Goal: Task Accomplishment & Management: Complete application form

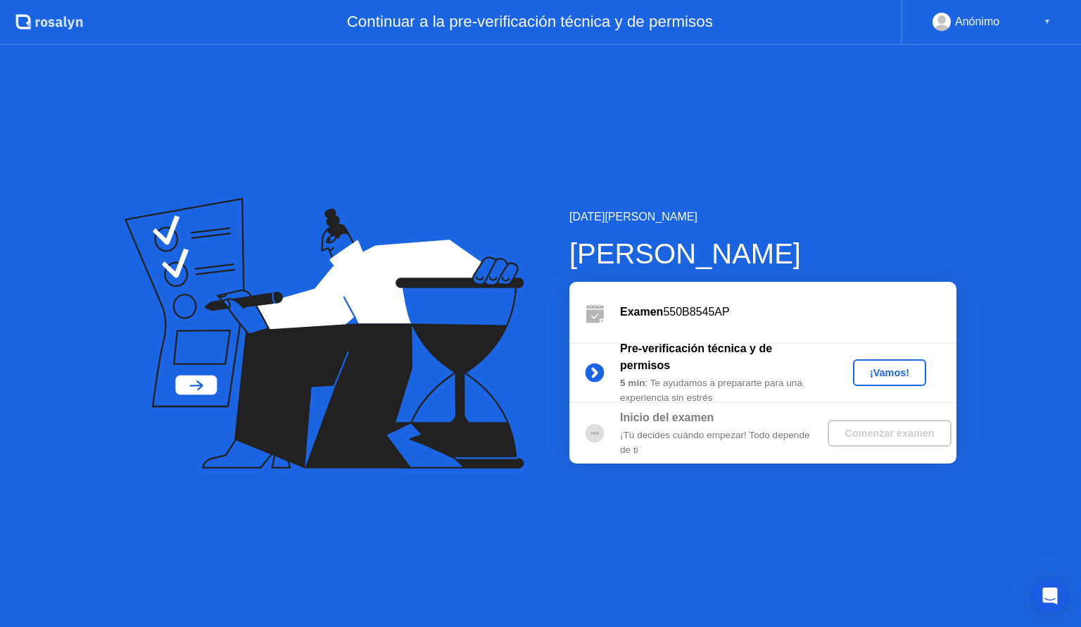
click at [894, 377] on div "¡Vamos!" at bounding box center [890, 372] width 62 height 11
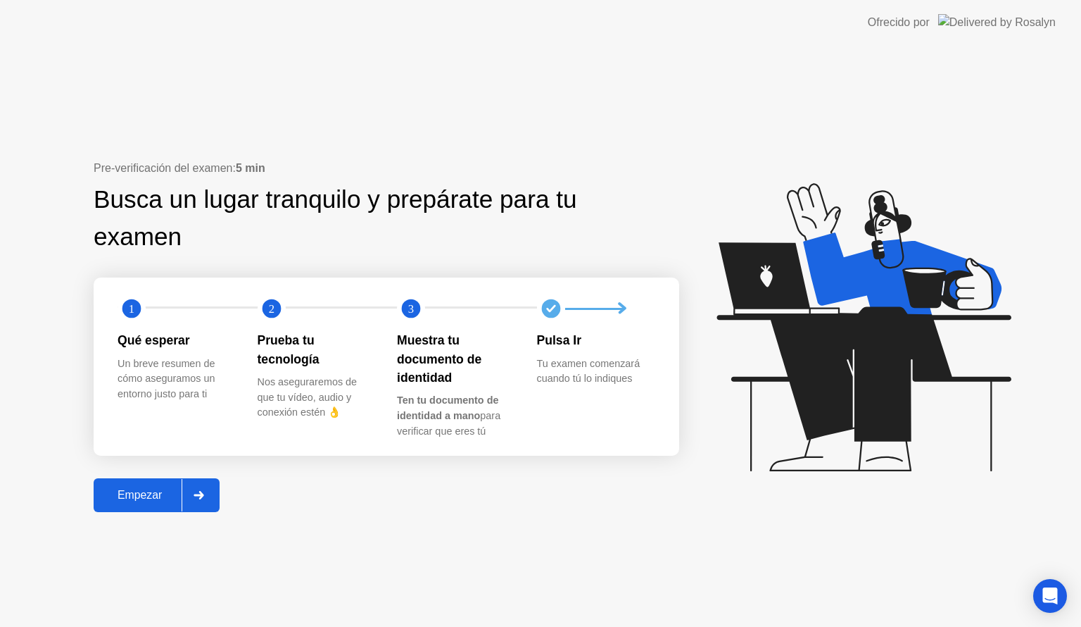
click at [540, 312] on circle at bounding box center [551, 308] width 28 height 28
click at [210, 498] on div at bounding box center [199, 495] width 34 height 32
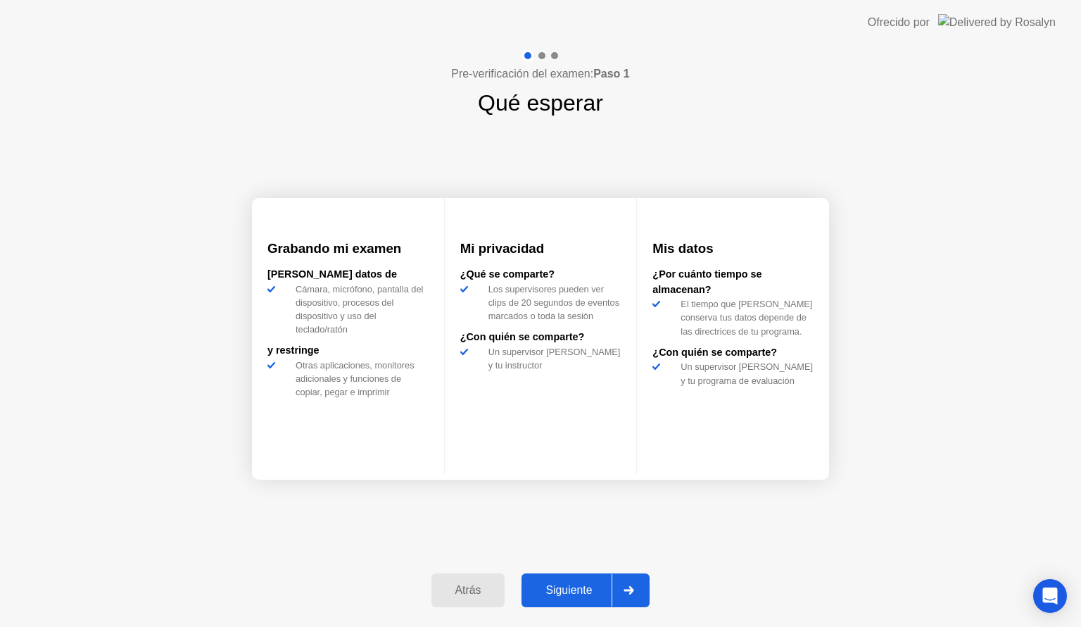
click at [627, 580] on div at bounding box center [629, 590] width 34 height 32
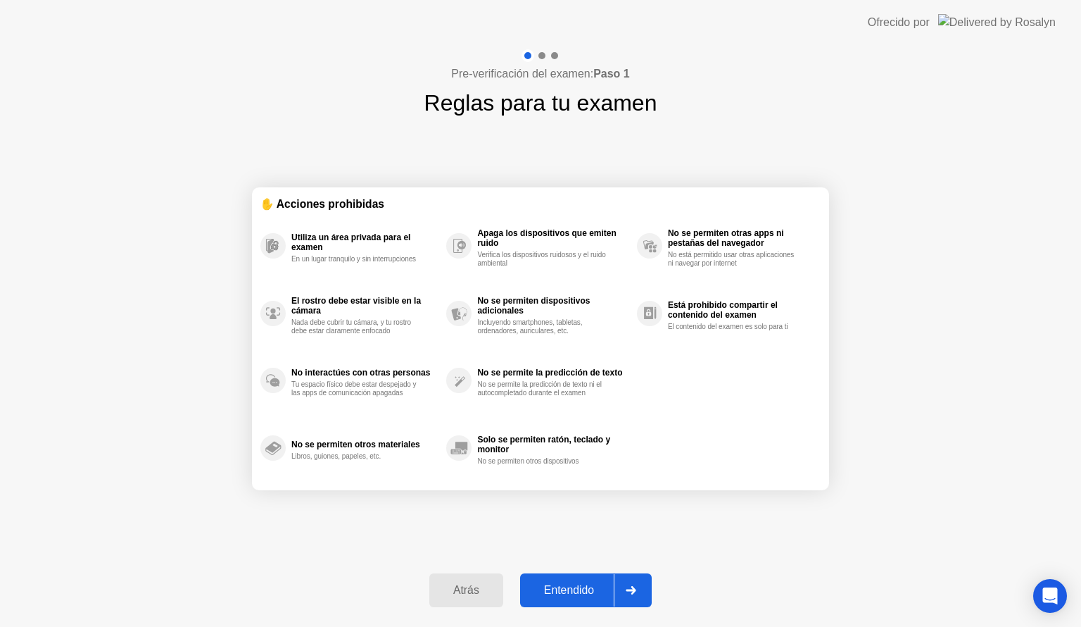
click at [628, 590] on icon at bounding box center [631, 590] width 11 height 8
select select "**********"
select select "*******"
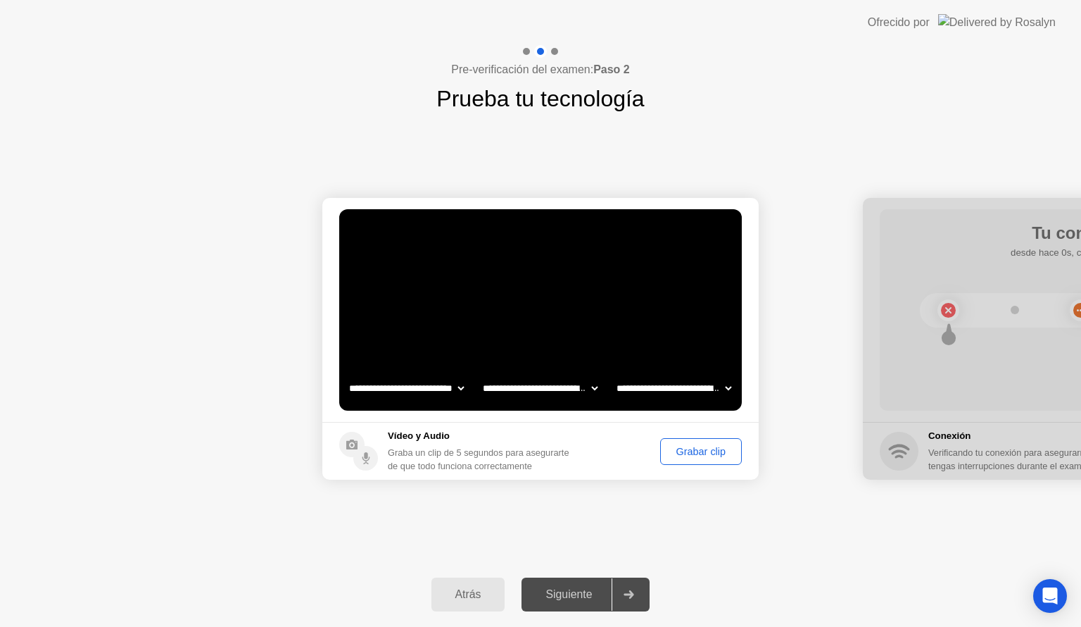
click at [691, 451] on div "Grabar clip" at bounding box center [701, 451] width 72 height 11
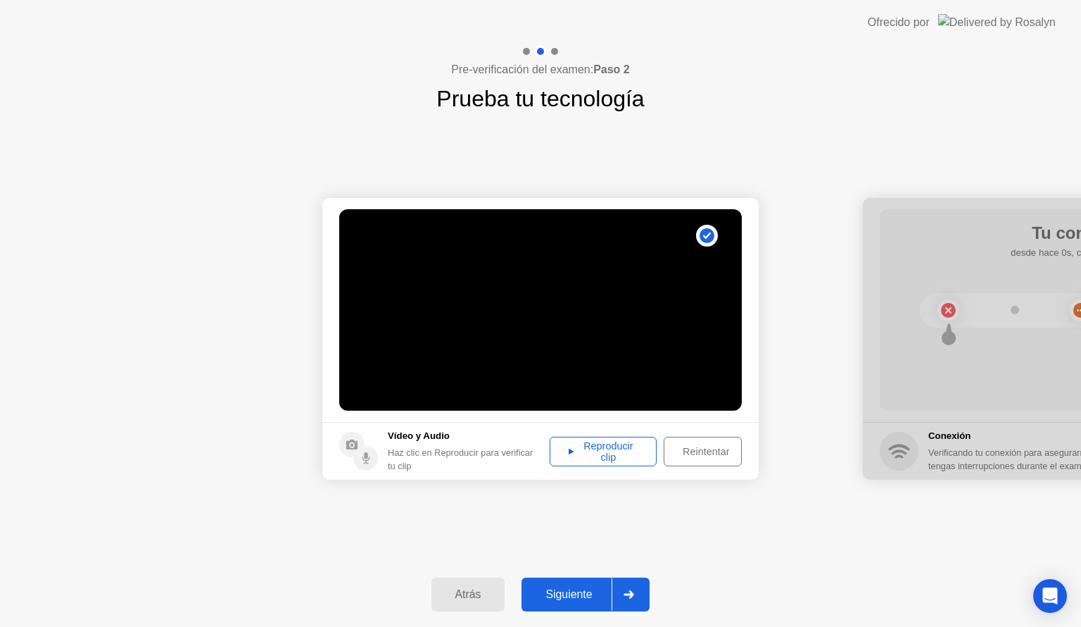
click at [617, 451] on div "Reproducir clip" at bounding box center [603, 451] width 97 height 23
click at [572, 448] on div "Reproducir clip" at bounding box center [603, 451] width 97 height 23
click at [639, 584] on div at bounding box center [629, 594] width 34 height 32
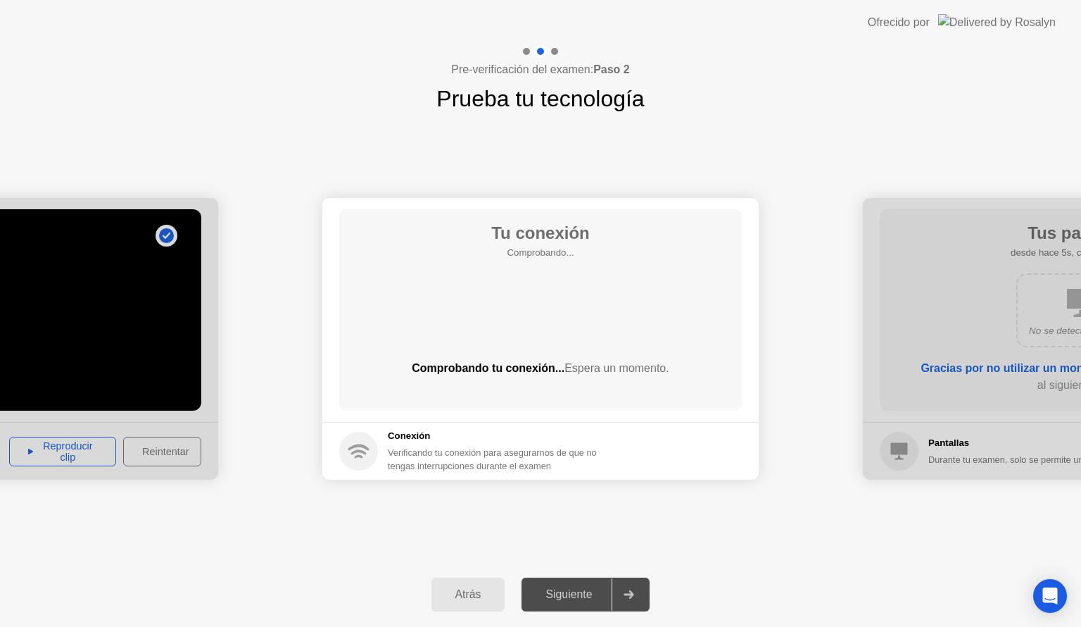
click at [769, 518] on div "**********" at bounding box center [540, 338] width 1081 height 446
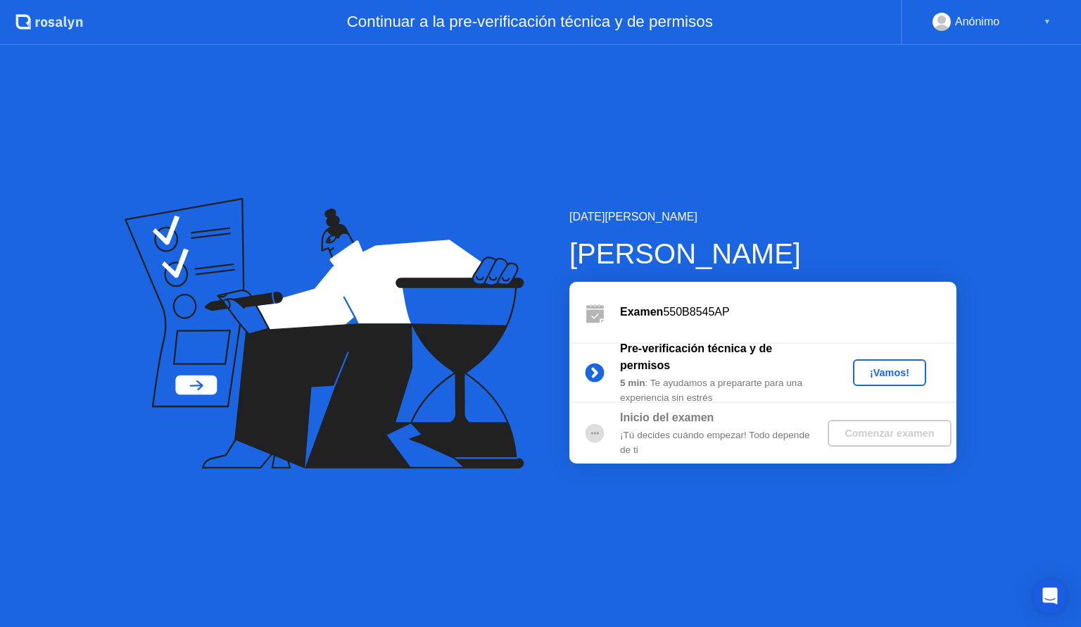
click at [856, 184] on div "[DATE][PERSON_NAME] [PERSON_NAME] Examen 550B8545AP Pre-verificación técnica y …" at bounding box center [540, 336] width 1081 height 582
click at [895, 372] on div "¡Vamos!" at bounding box center [890, 372] width 62 height 11
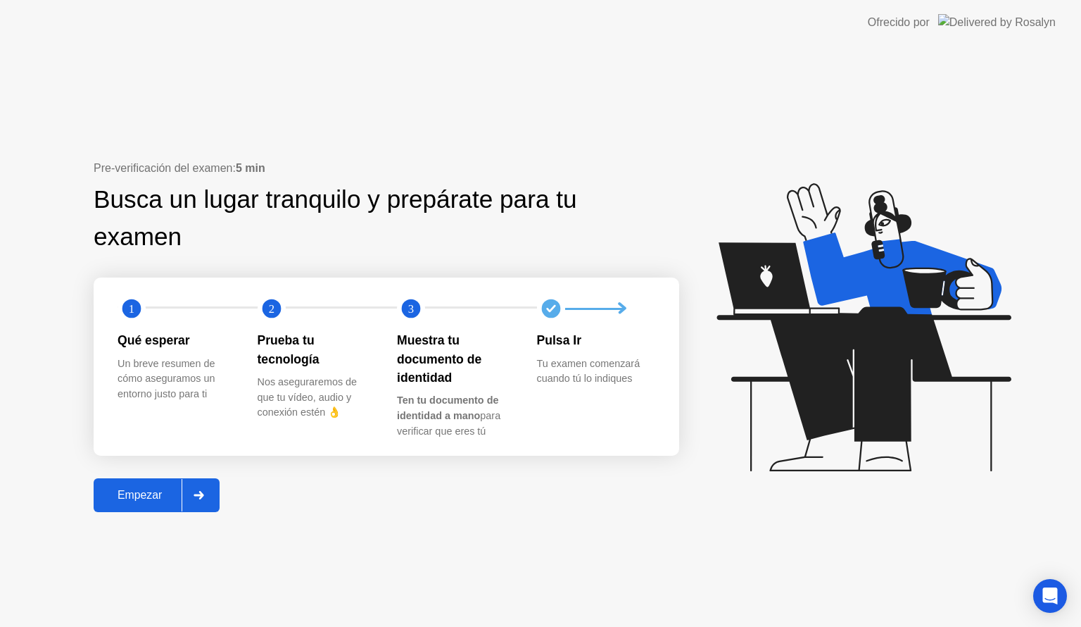
click at [132, 501] on div "Empezar" at bounding box center [140, 495] width 84 height 13
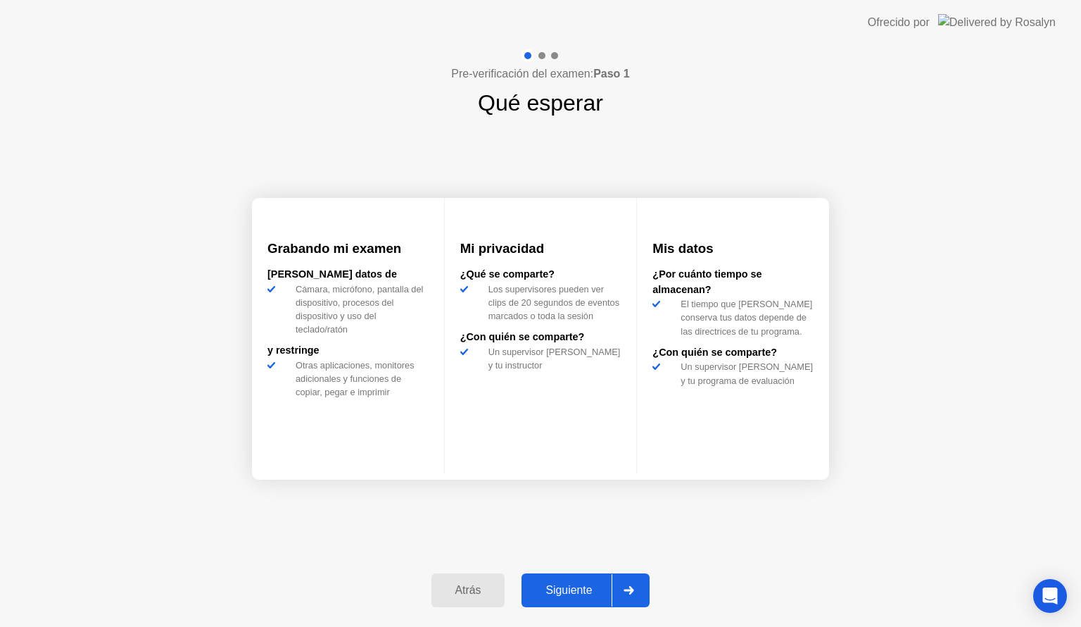
click at [572, 586] on div "Siguiente" at bounding box center [569, 590] width 86 height 13
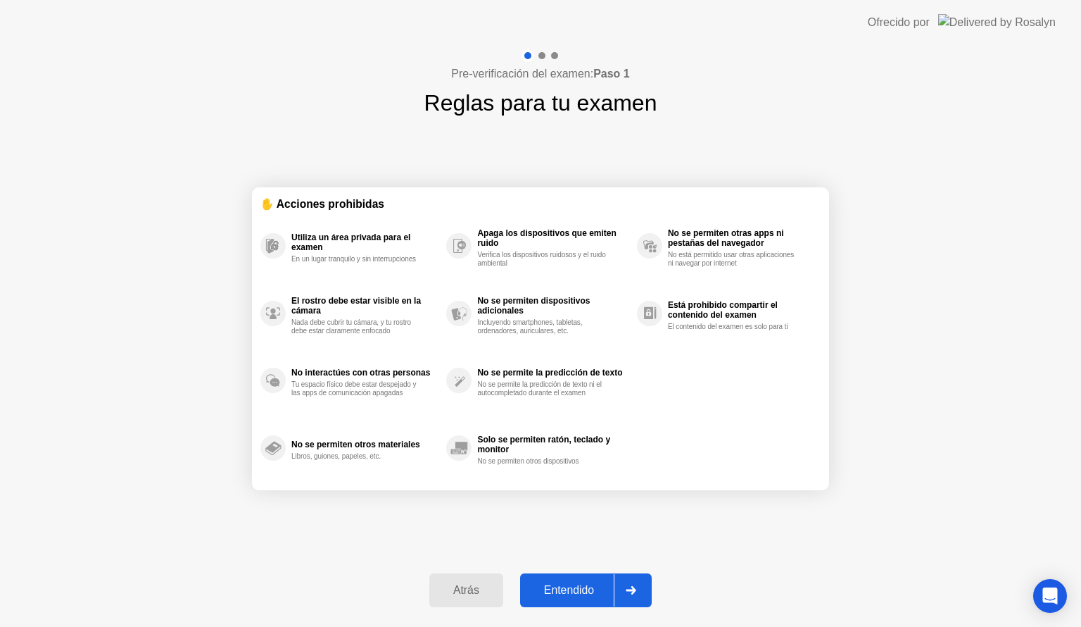
click at [570, 588] on div "Entendido" at bounding box center [568, 590] width 89 height 13
select select "**********"
select select "*******"
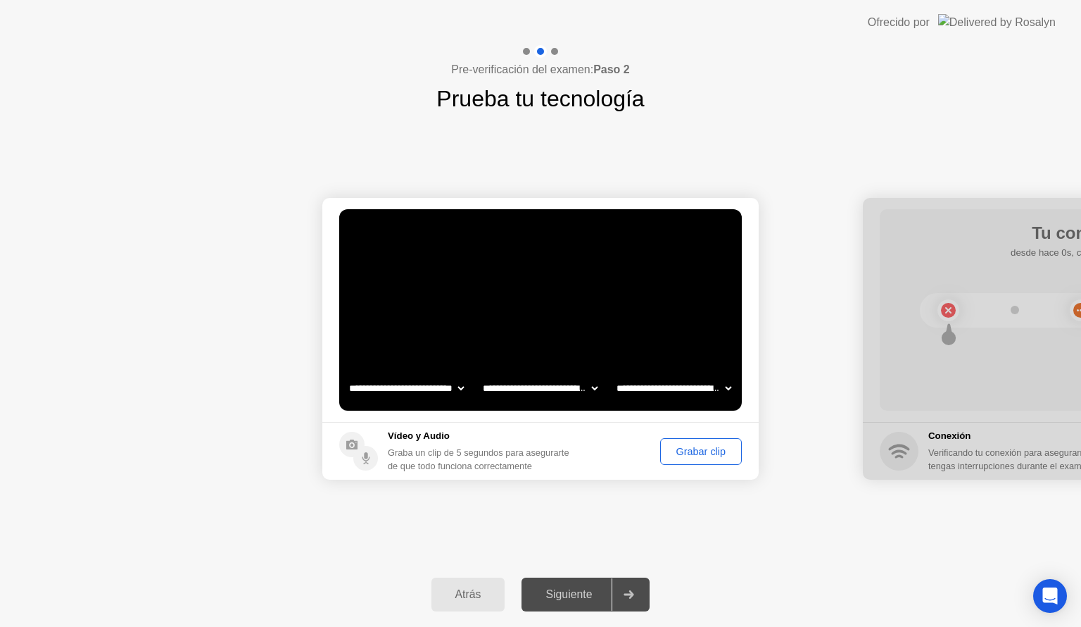
click at [712, 460] on button "Grabar clip" at bounding box center [701, 451] width 82 height 27
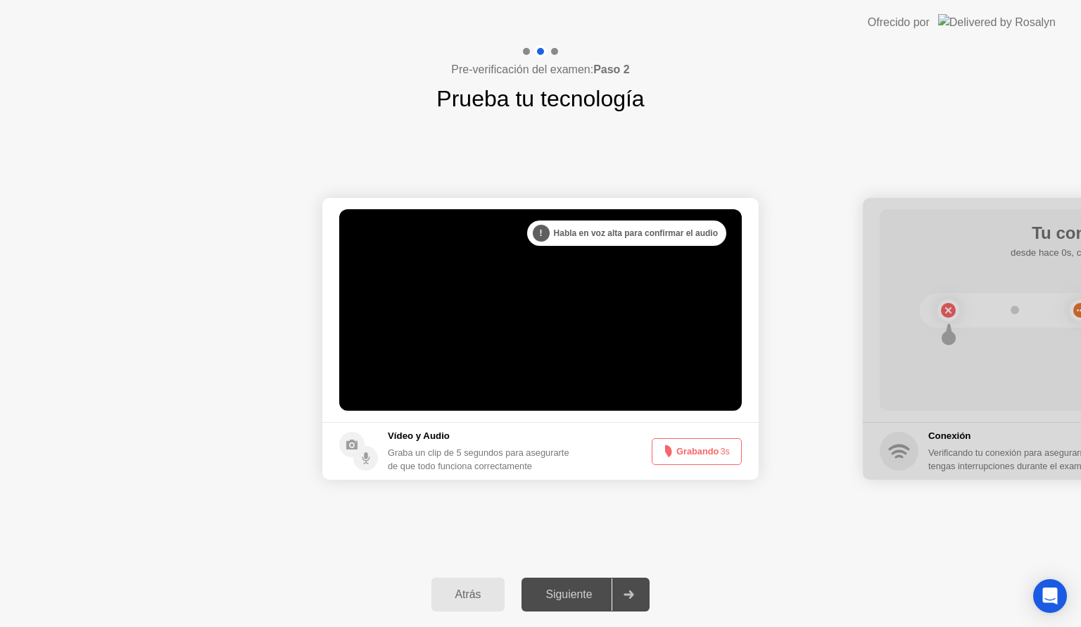
click at [712, 460] on button "Grabando 3s" at bounding box center [697, 451] width 90 height 27
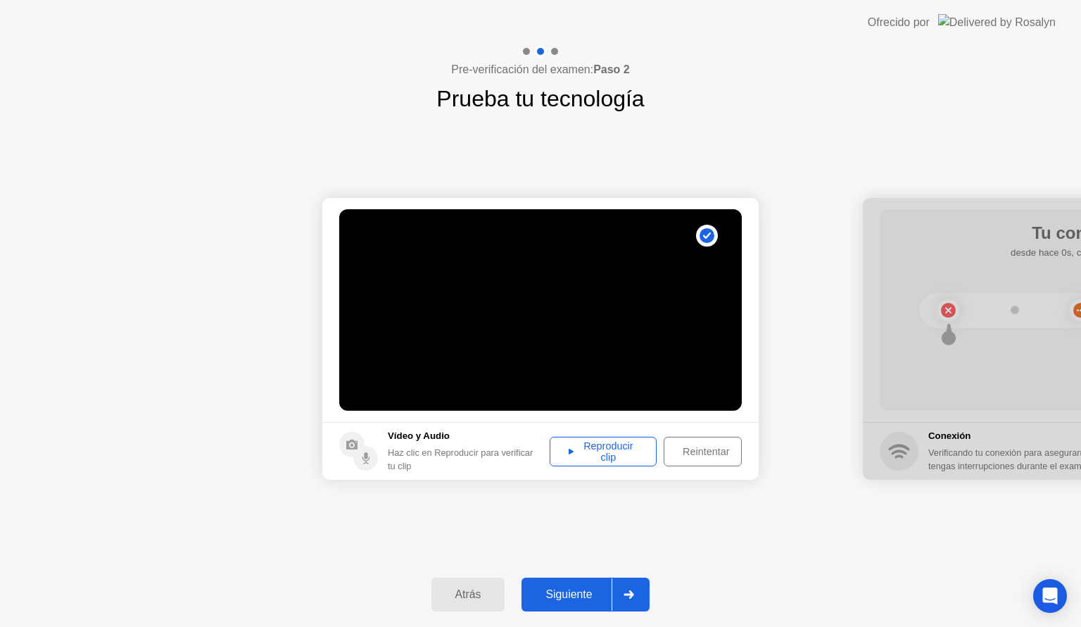
click at [619, 448] on div "Reproducir clip" at bounding box center [603, 451] width 97 height 23
click at [626, 599] on div at bounding box center [629, 594] width 34 height 32
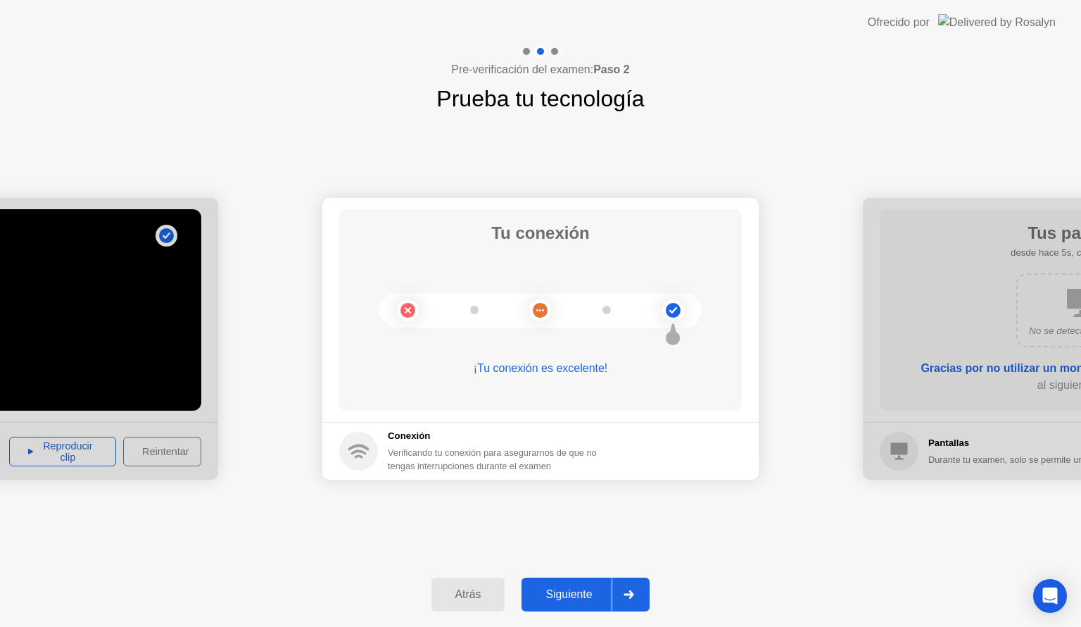
click at [579, 588] on div "Siguiente" at bounding box center [569, 594] width 86 height 13
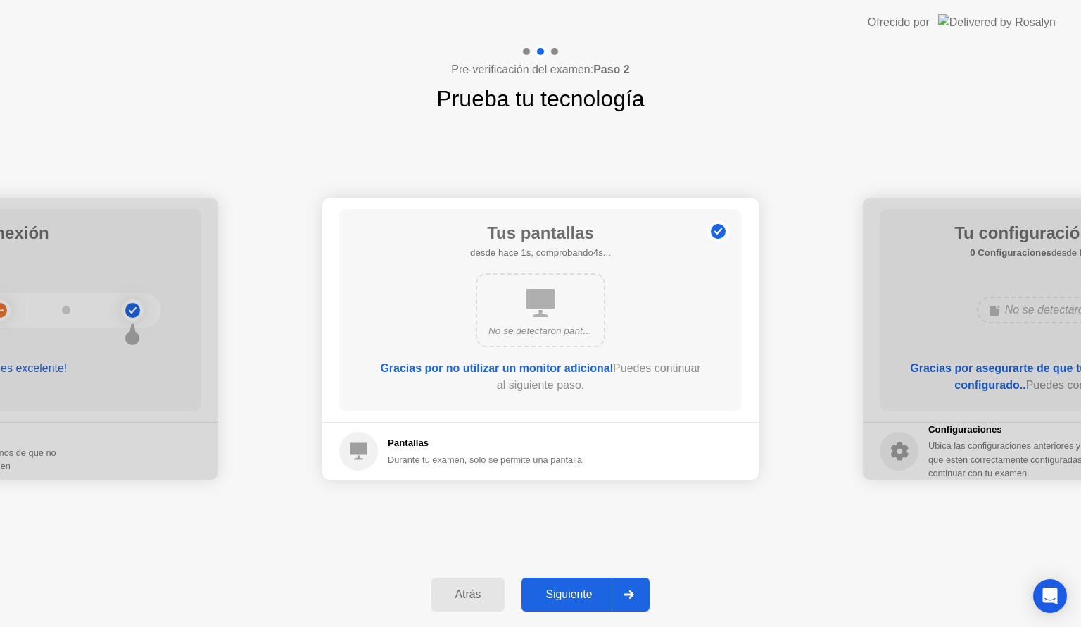
click at [584, 591] on div "Siguiente" at bounding box center [569, 594] width 86 height 13
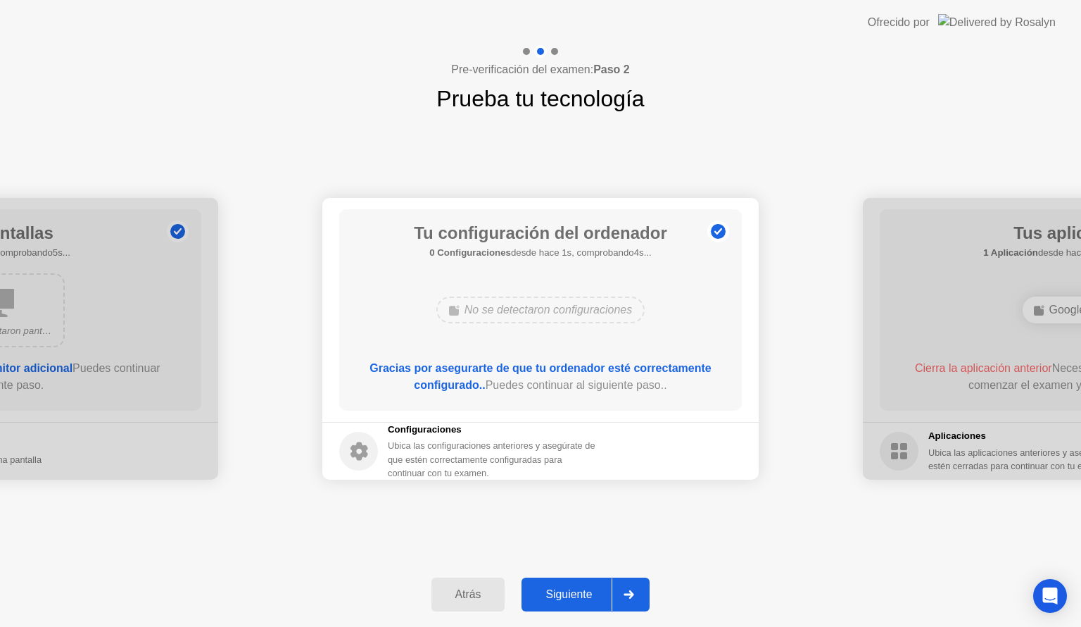
click at [584, 591] on div "Siguiente" at bounding box center [569, 594] width 86 height 13
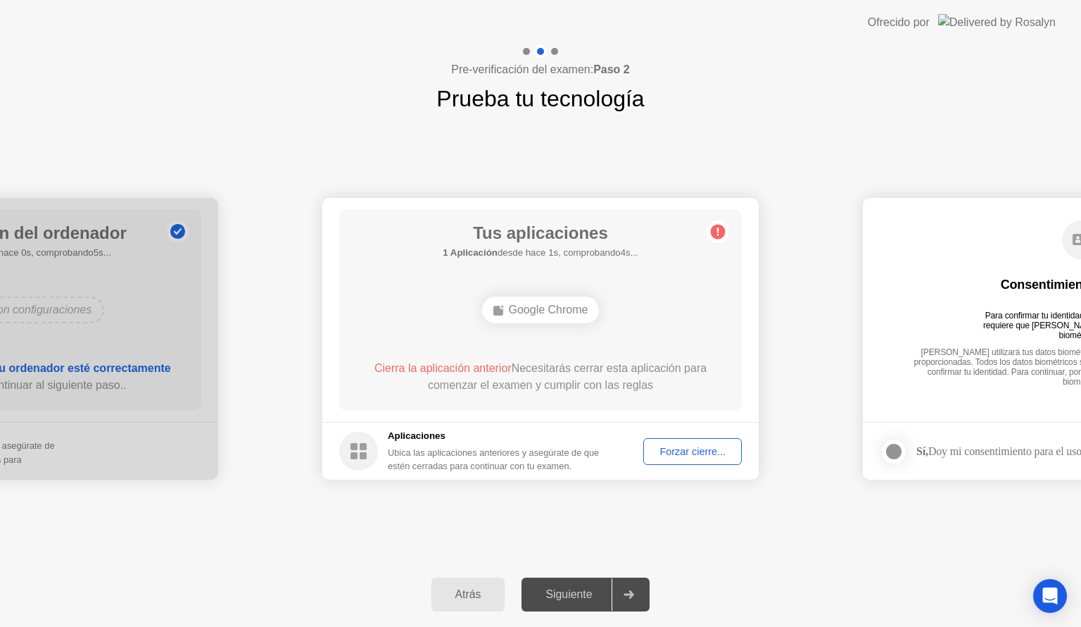
click at [563, 536] on div "**********" at bounding box center [540, 338] width 1081 height 446
click at [711, 455] on div "Forzar cierre..." at bounding box center [692, 451] width 89 height 11
click at [691, 455] on div "Forzar cierre..." at bounding box center [692, 451] width 89 height 11
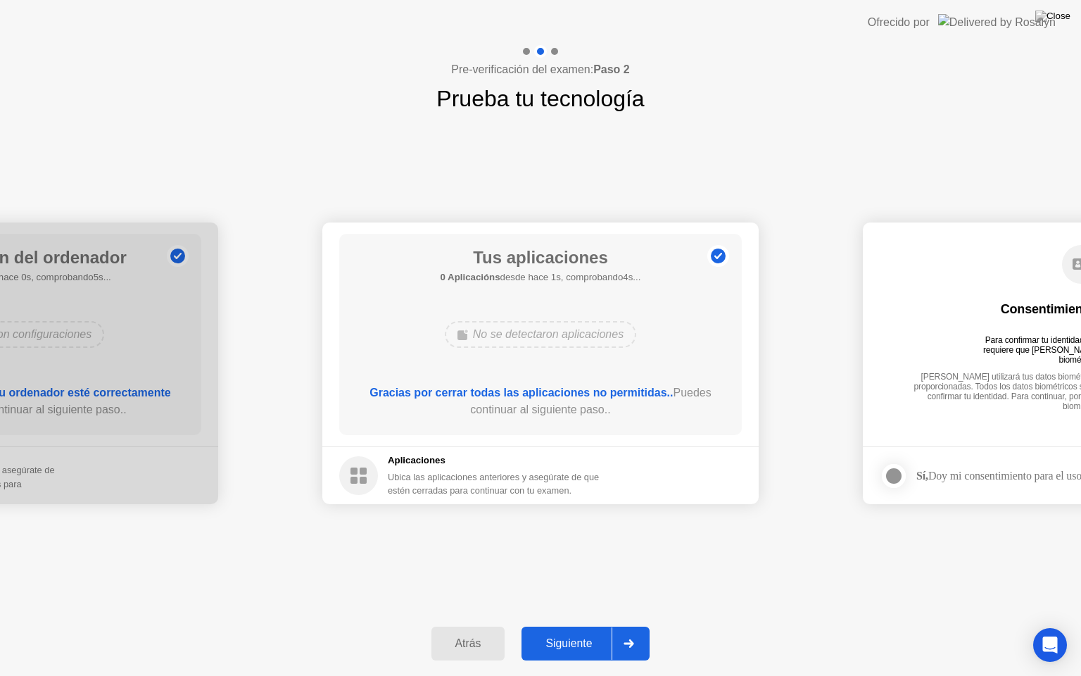
click at [587, 626] on div "Siguiente" at bounding box center [569, 643] width 86 height 13
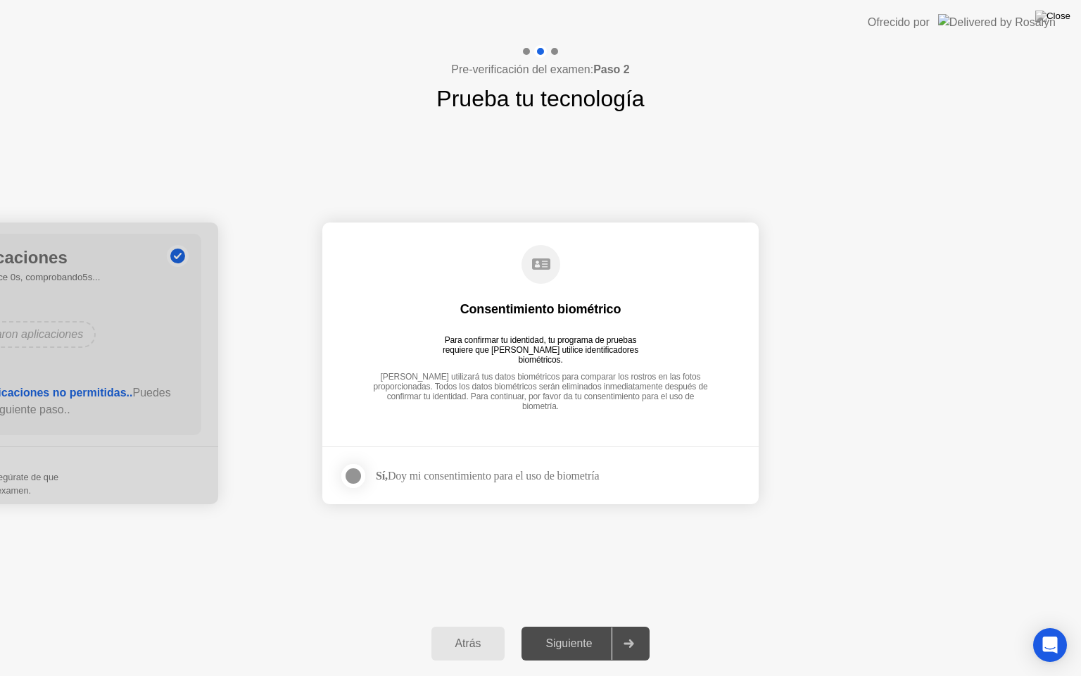
click at [359, 479] on div at bounding box center [353, 475] width 17 height 17
click at [574, 626] on div "Siguiente" at bounding box center [569, 643] width 86 height 13
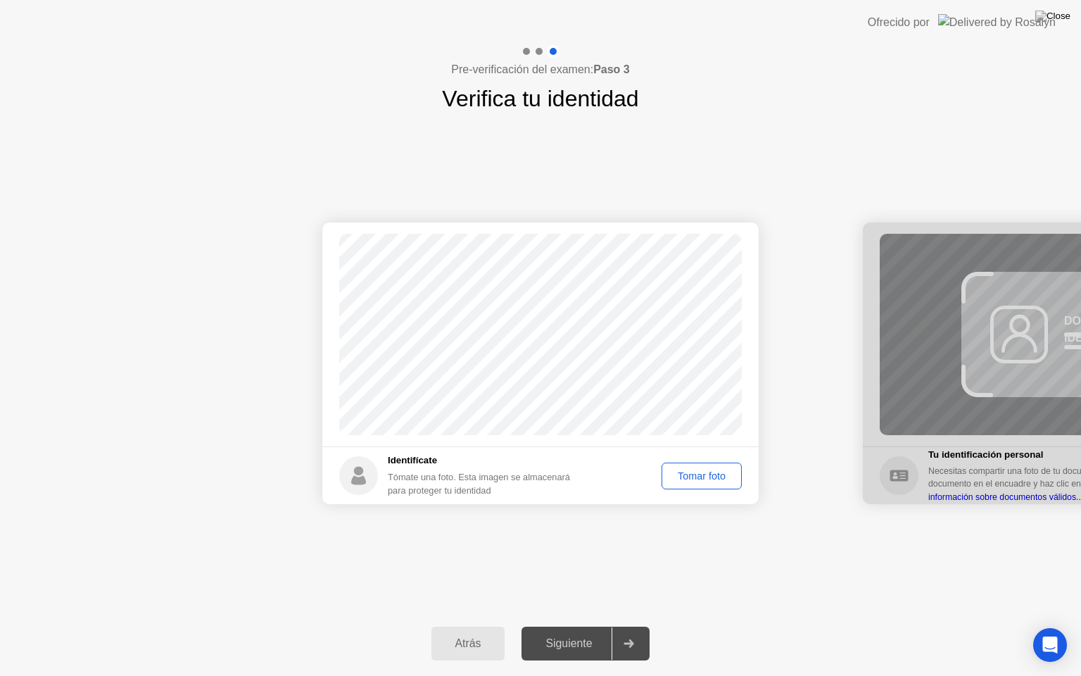
click at [704, 478] on div "Tomar foto" at bounding box center [702, 475] width 70 height 11
click at [582, 626] on div "Siguiente" at bounding box center [569, 643] width 86 height 13
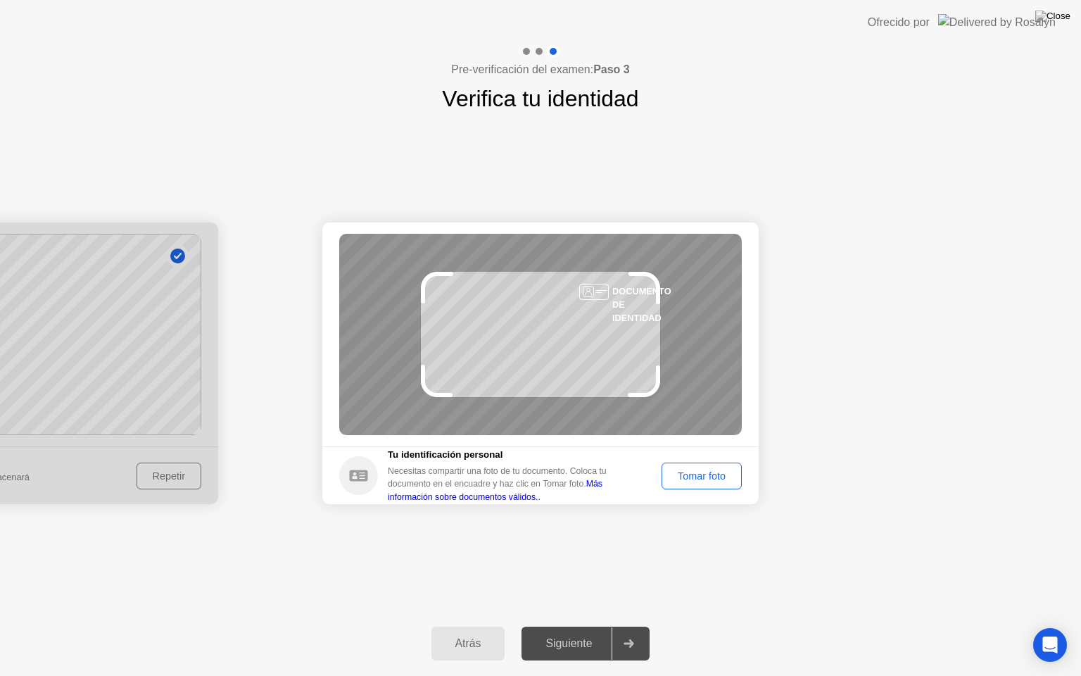
click at [712, 470] on div "Tomar foto" at bounding box center [702, 475] width 70 height 11
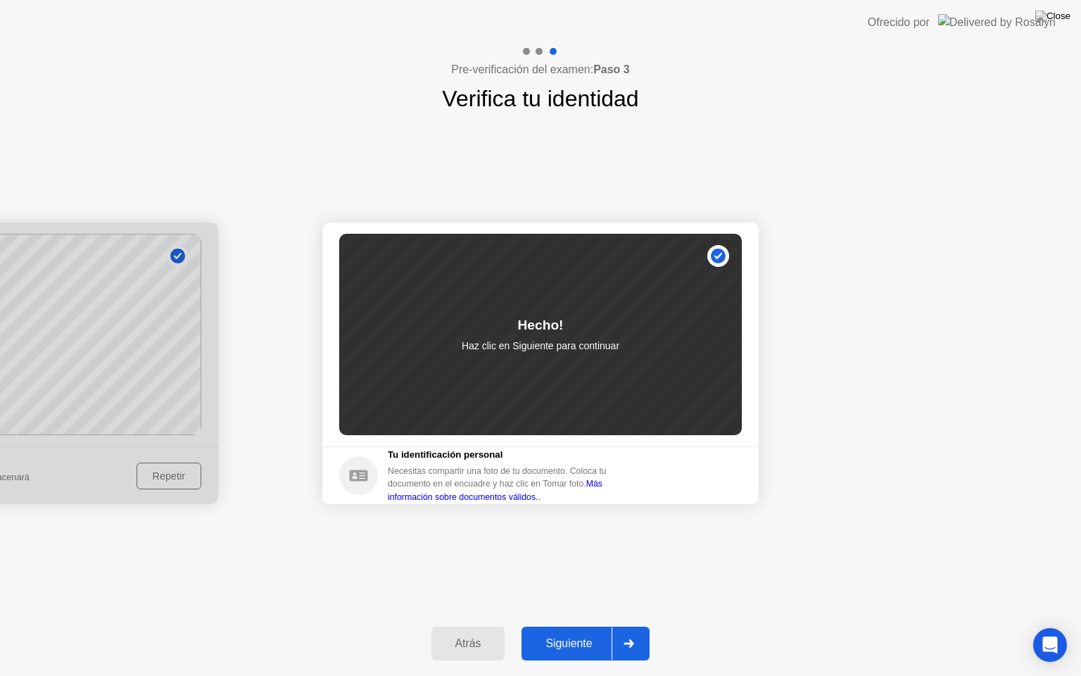
click at [572, 626] on div "Siguiente" at bounding box center [569, 643] width 86 height 13
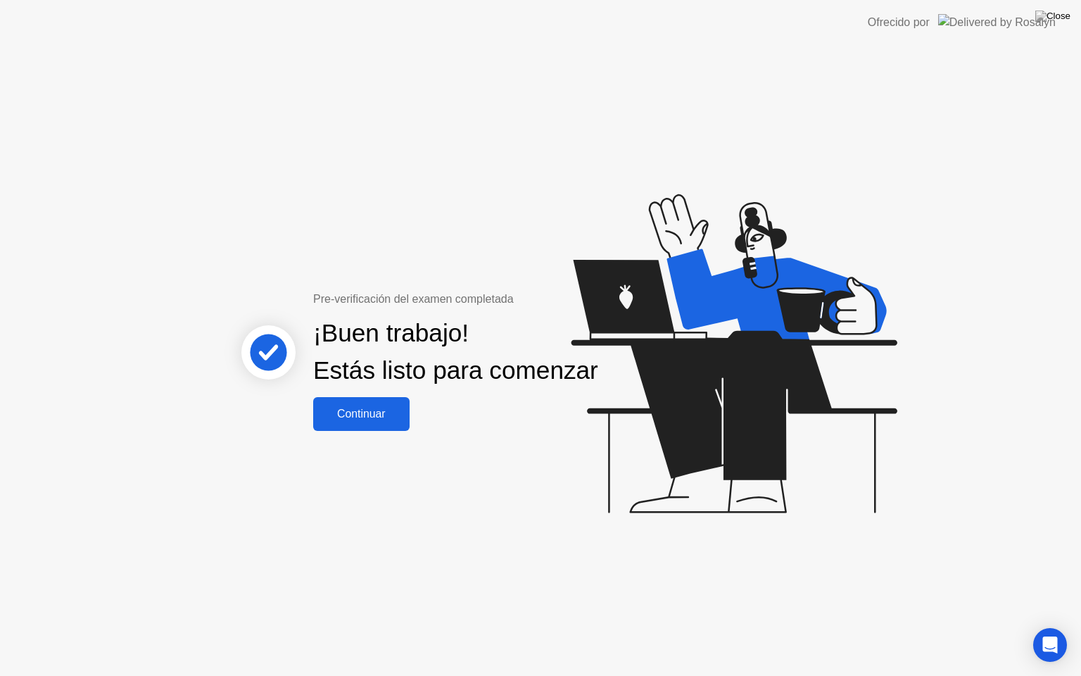
click at [363, 420] on div "Continuar" at bounding box center [362, 414] width 88 height 13
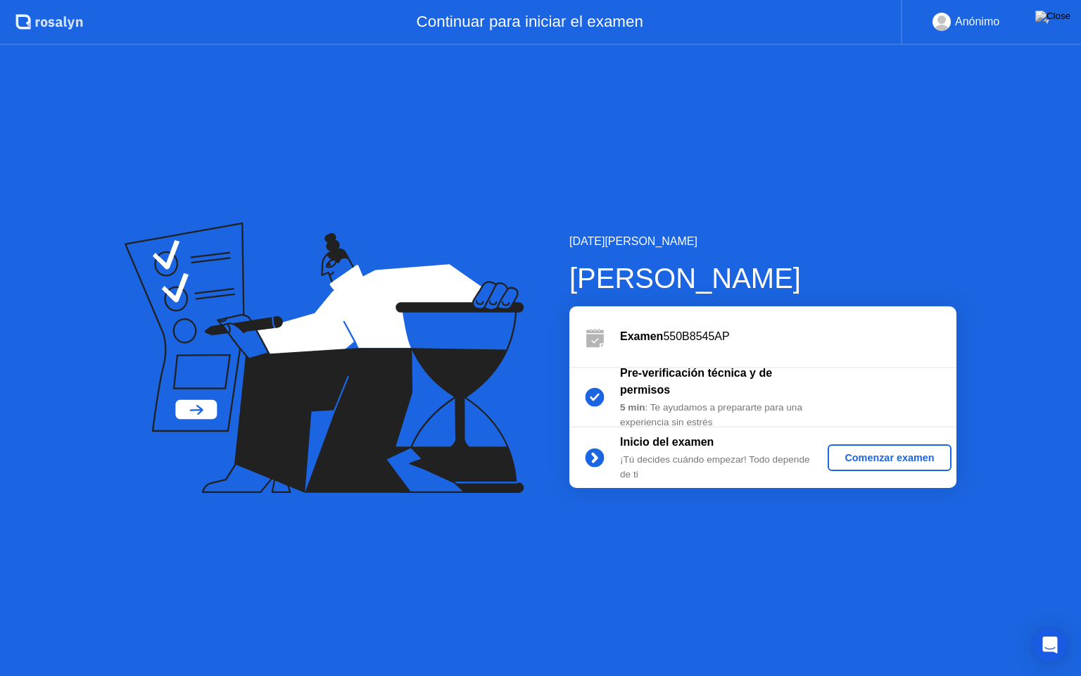
click at [863, 456] on div "Comenzar examen" at bounding box center [890, 457] width 112 height 11
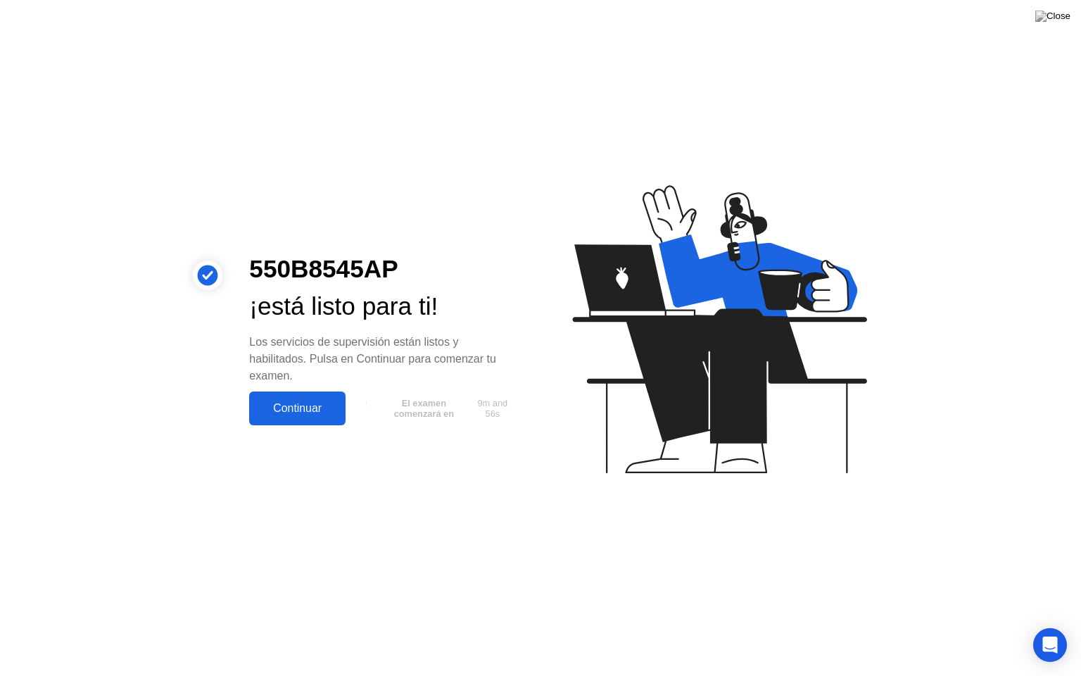
click at [311, 414] on div "Continuar" at bounding box center [297, 408] width 88 height 13
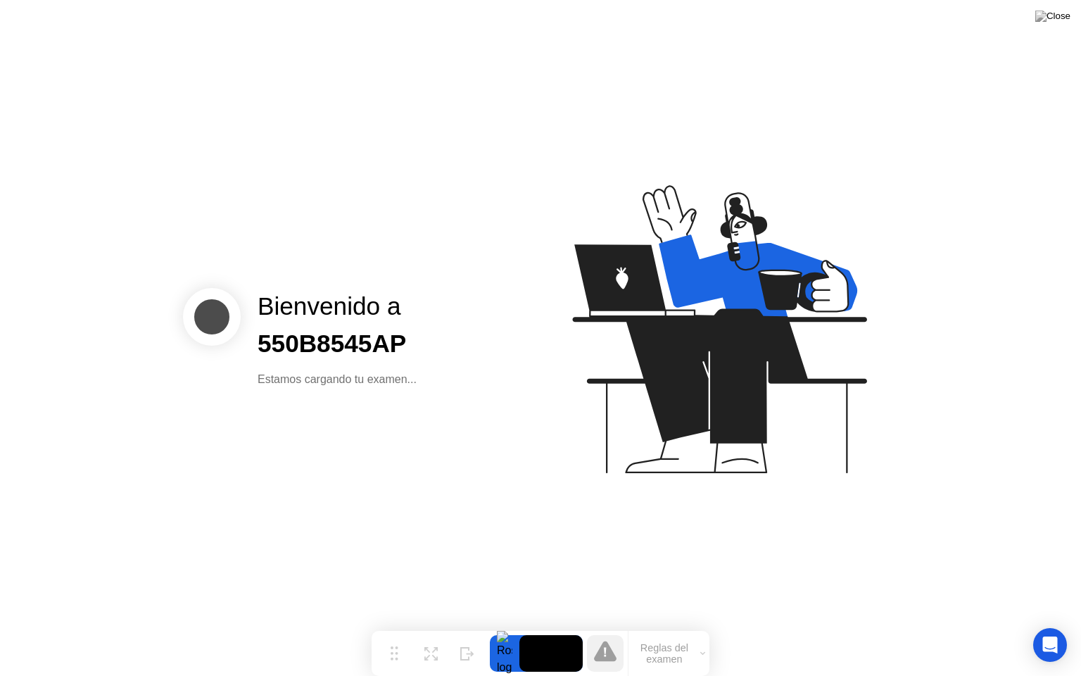
click at [665, 626] on button "Reglas del examen" at bounding box center [669, 653] width 81 height 24
